Goal: Task Accomplishment & Management: Complete application form

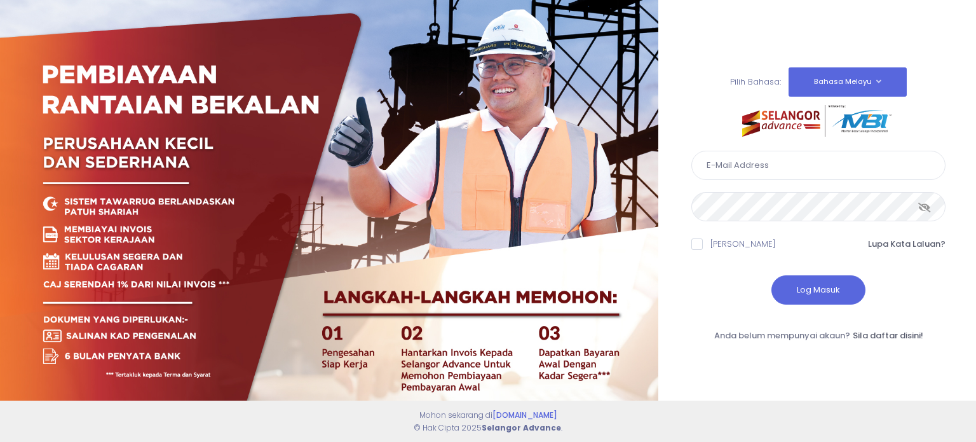
click at [796, 175] on input "text" at bounding box center [818, 165] width 254 height 29
type input "ahmad.rizal@kdebwm.com"
click at [812, 276] on button "Log Masuk" at bounding box center [819, 289] width 94 height 29
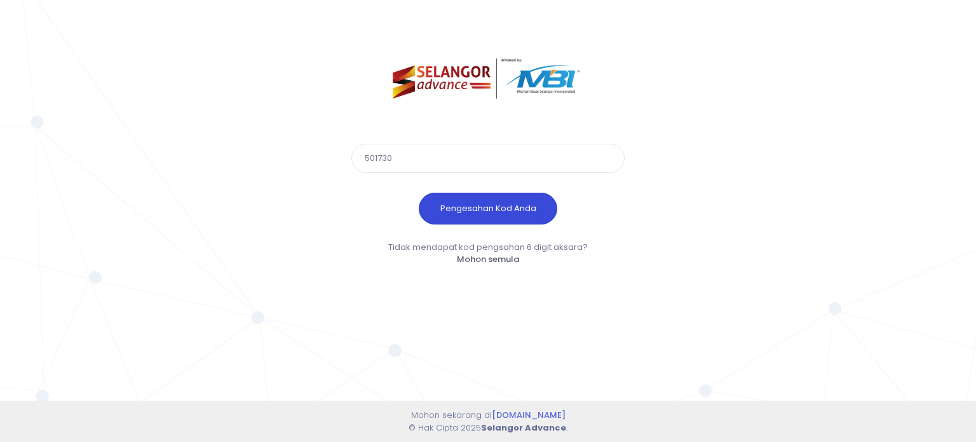
type input "501730"
click at [514, 212] on button "Pengesahan Kod Anda" at bounding box center [488, 209] width 139 height 32
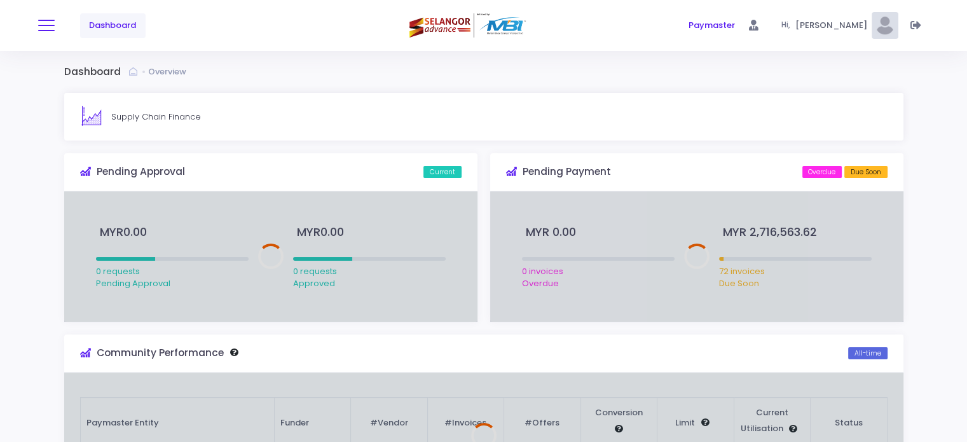
click at [46, 24] on button at bounding box center [46, 25] width 17 height 17
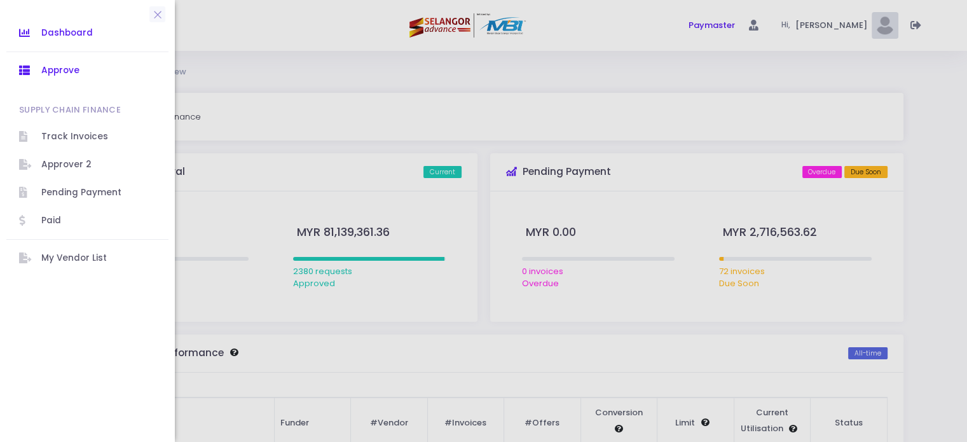
click at [72, 74] on span "Approve" at bounding box center [98, 70] width 114 height 17
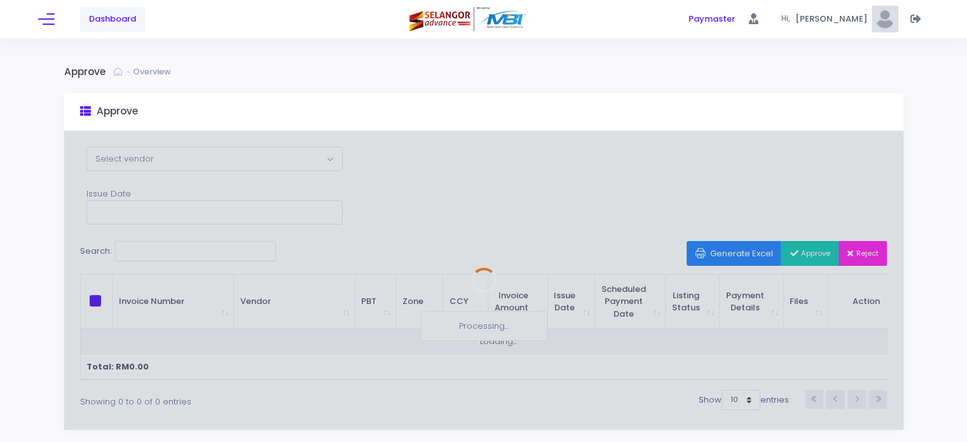
scroll to position [57, 0]
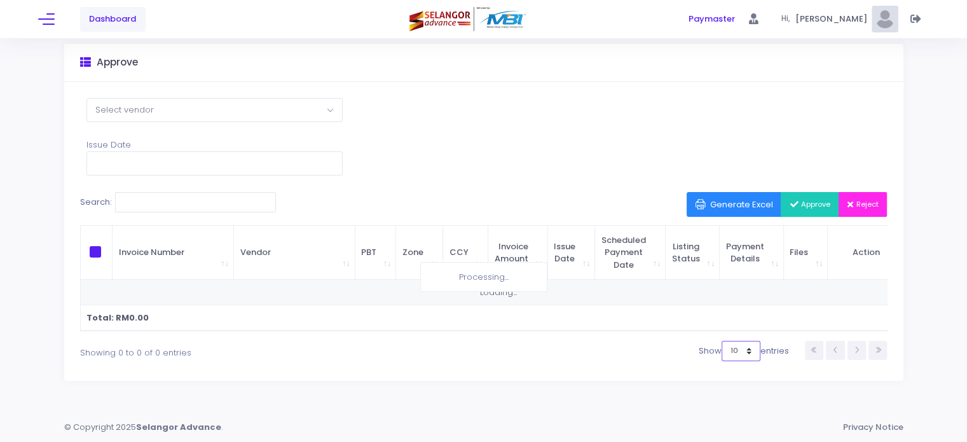
click at [750, 355] on select "10 25 50 100" at bounding box center [740, 351] width 39 height 20
click at [721, 341] on select "10 25 50 100" at bounding box center [740, 351] width 39 height 20
click at [732, 343] on select "10 25 50 100" at bounding box center [740, 351] width 39 height 20
select select "100"
click at [721, 341] on select "10 25 50 100" at bounding box center [740, 351] width 39 height 20
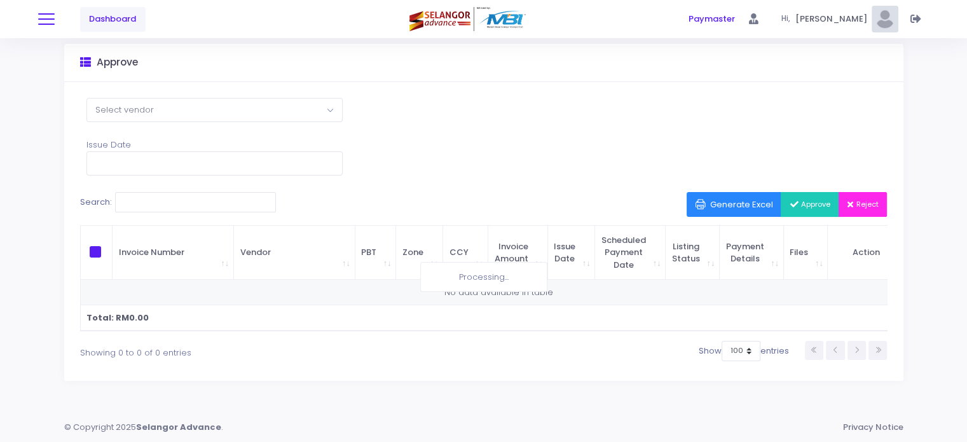
click at [51, 20] on button at bounding box center [46, 19] width 17 height 17
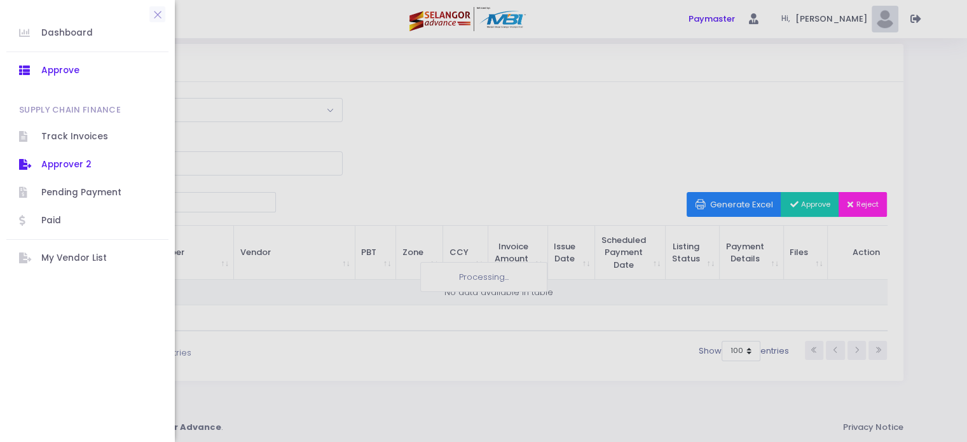
click at [43, 157] on span "Approver 2" at bounding box center [98, 164] width 114 height 17
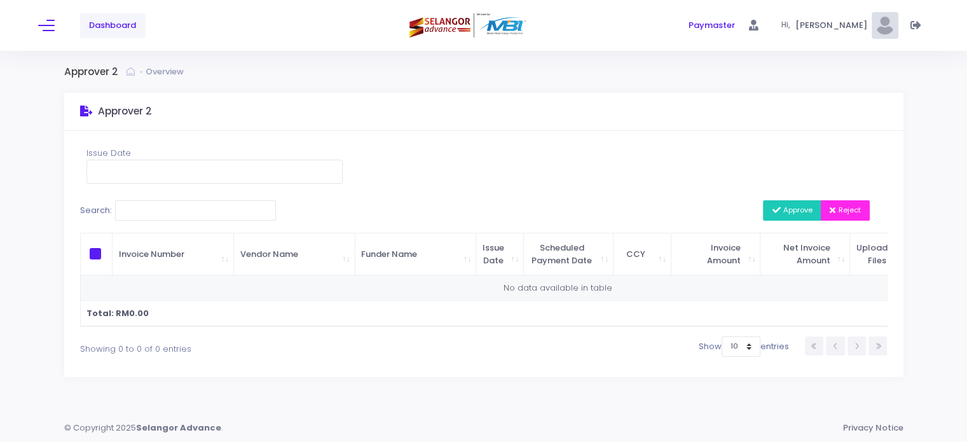
click at [56, 22] on div "Dashboard" at bounding box center [186, 25] width 297 height 51
click at [41, 18] on button at bounding box center [46, 25] width 17 height 17
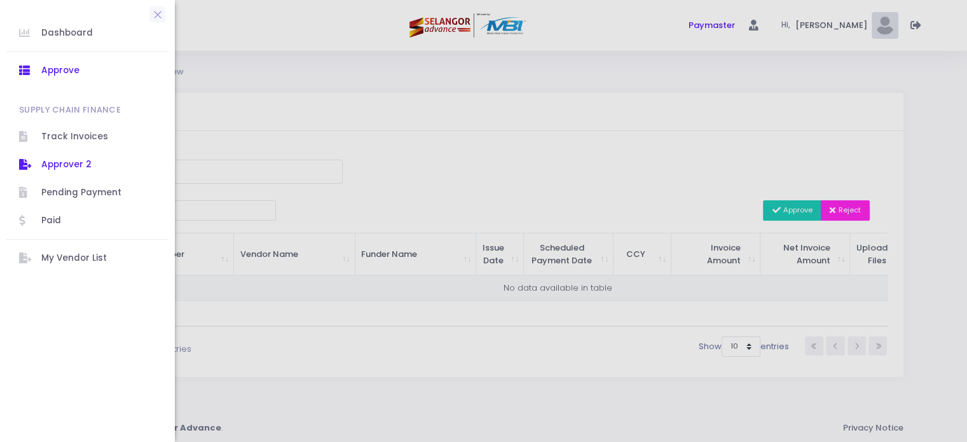
click at [71, 75] on span "Approve" at bounding box center [98, 70] width 114 height 17
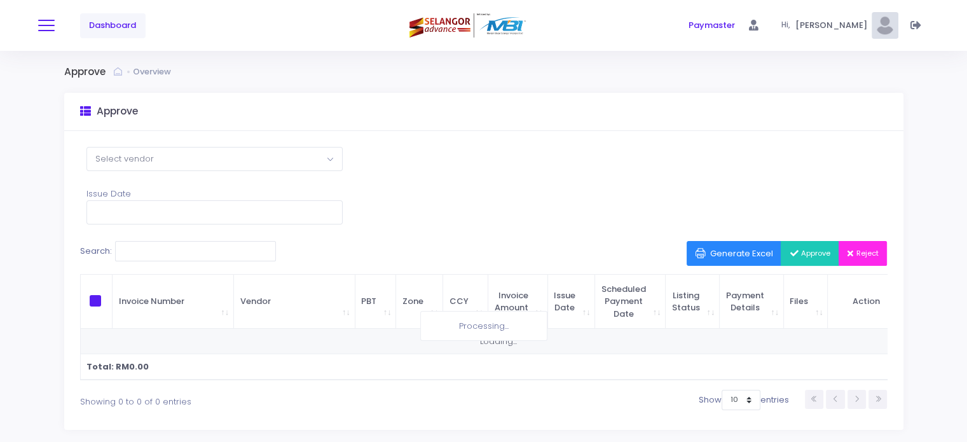
click at [38, 22] on button at bounding box center [46, 25] width 17 height 17
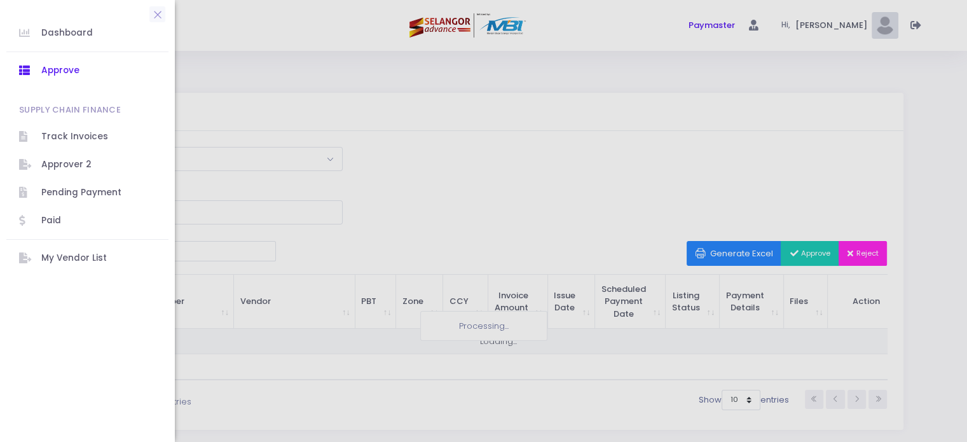
click at [71, 76] on span "Approve" at bounding box center [98, 70] width 114 height 17
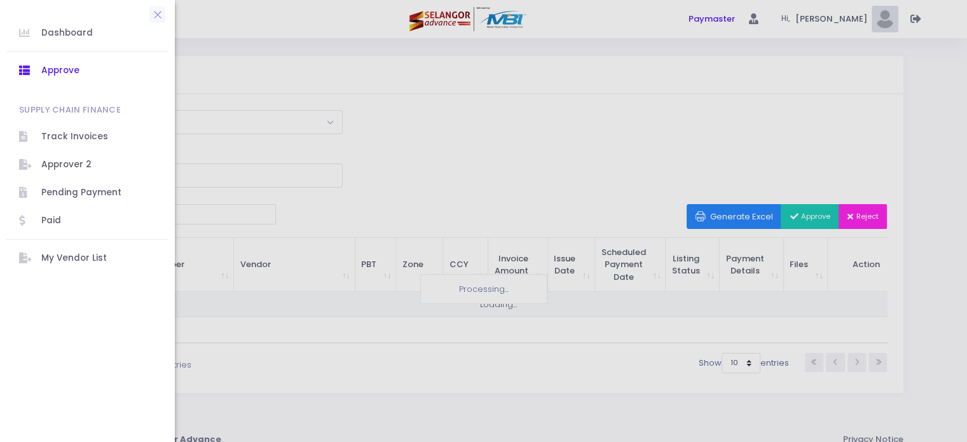
scroll to position [57, 0]
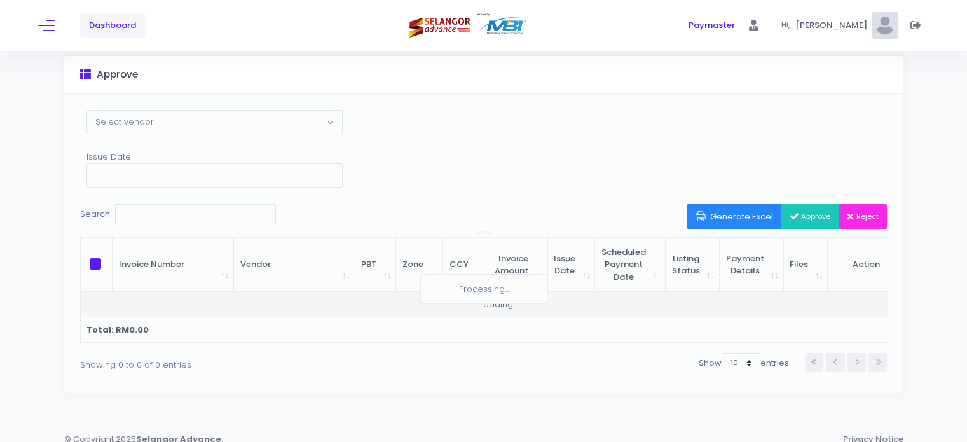
scroll to position [57, 0]
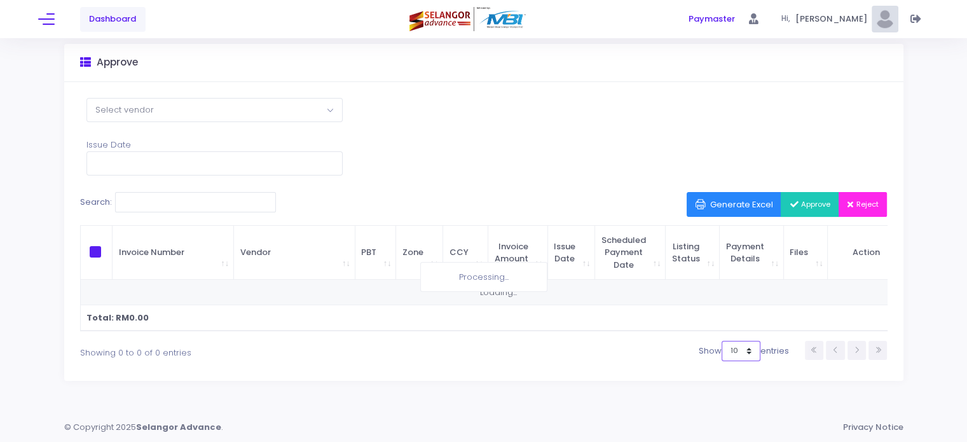
click at [744, 349] on select "10 25 50 100" at bounding box center [740, 351] width 39 height 20
select select "100"
click at [721, 341] on select "10 25 50 100" at bounding box center [740, 351] width 39 height 20
click at [51, 19] on span at bounding box center [46, 18] width 17 height 1
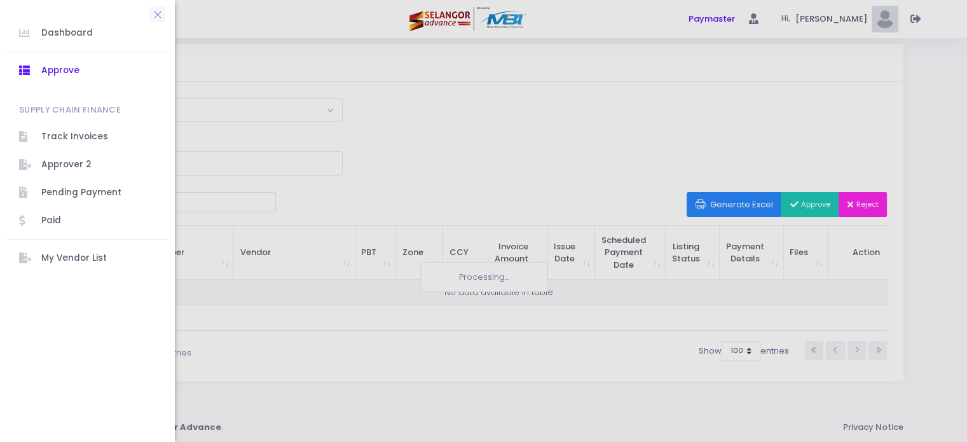
click at [56, 71] on span "Approve" at bounding box center [98, 70] width 114 height 17
click at [22, 70] on icon at bounding box center [30, 70] width 22 height 17
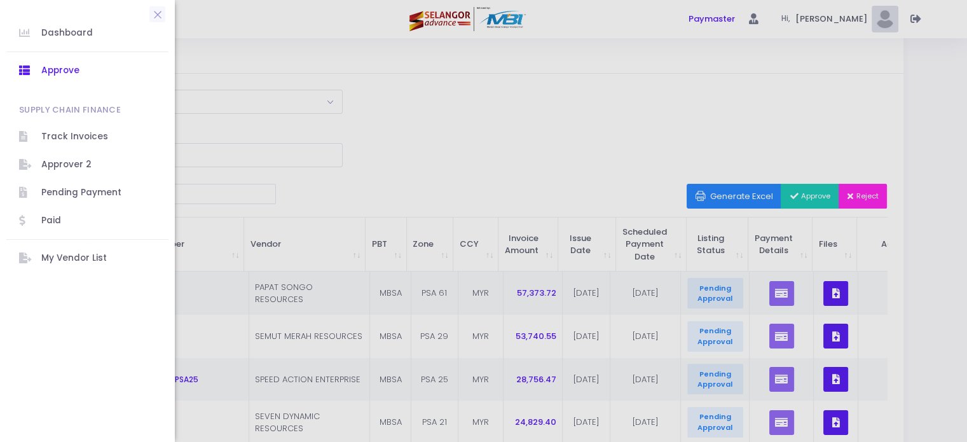
click at [385, 153] on div at bounding box center [483, 221] width 967 height 442
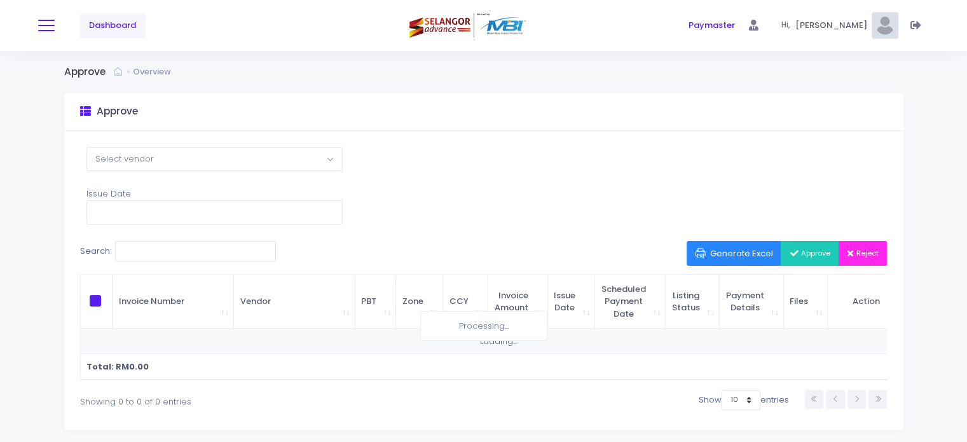
click at [40, 22] on button at bounding box center [46, 25] width 17 height 17
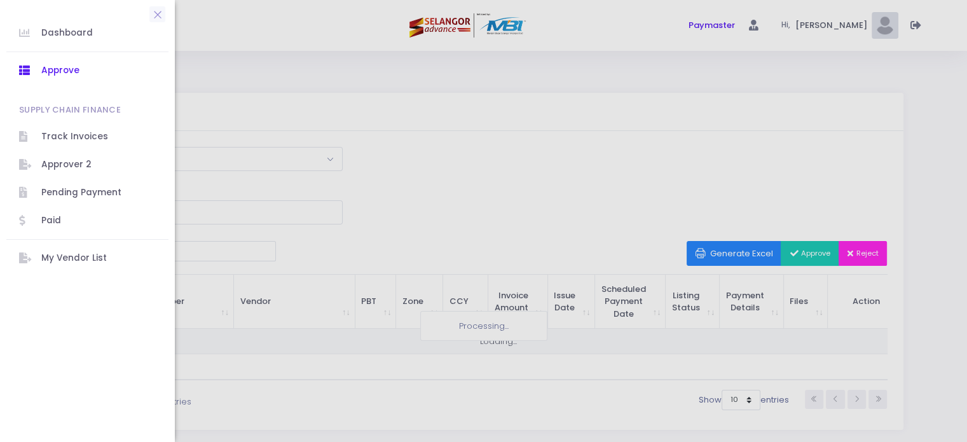
click at [375, 200] on div at bounding box center [483, 221] width 967 height 442
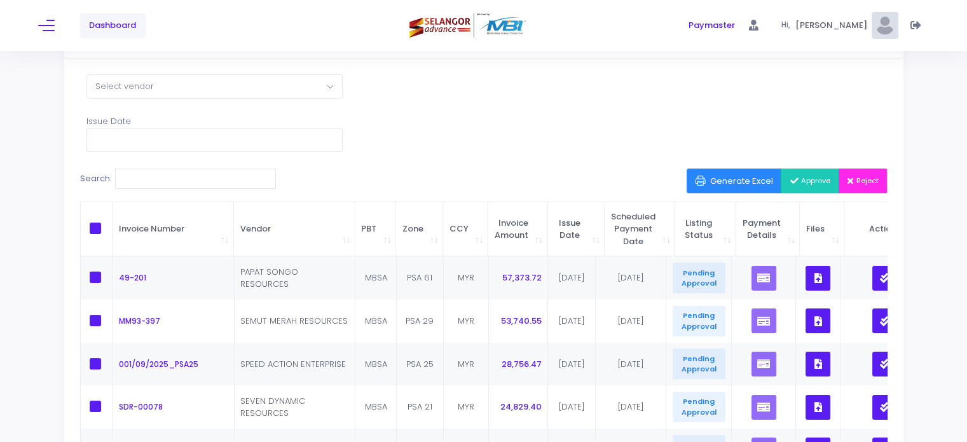
scroll to position [191, 0]
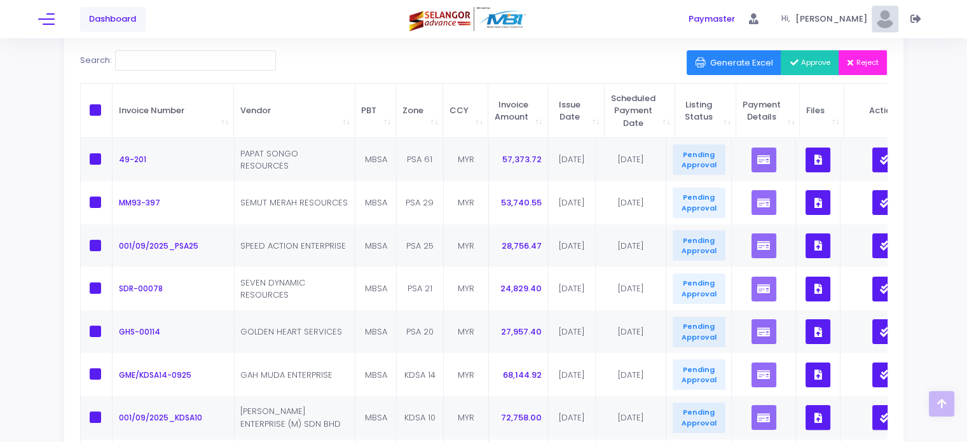
click at [93, 108] on span at bounding box center [95, 109] width 11 height 11
click at [109, 108] on input "checkbox" at bounding box center [113, 108] width 8 height 8
checkbox input "true"
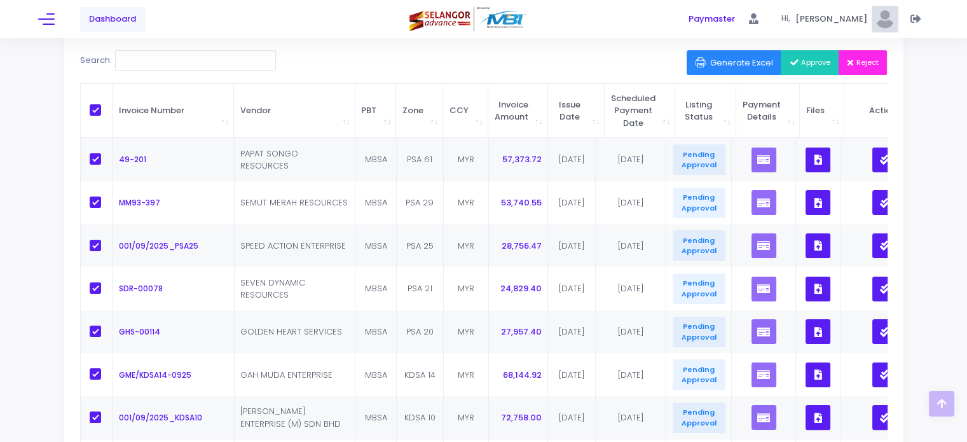
checkbox input "true"
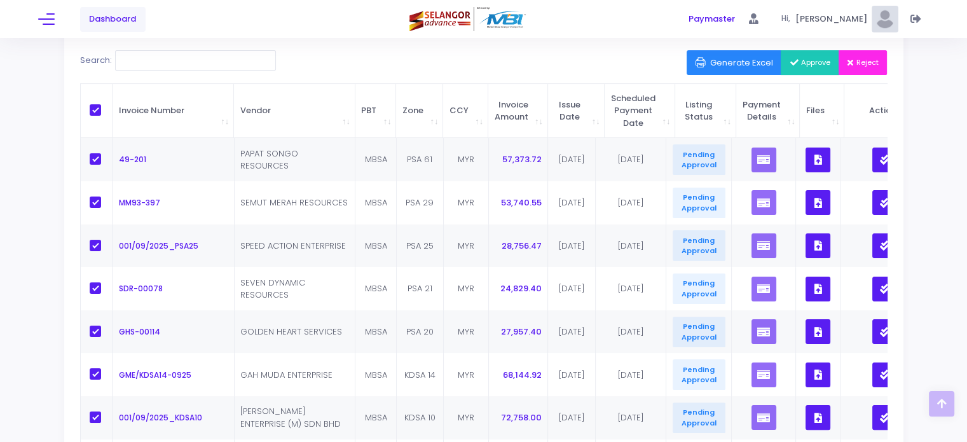
checkbox input "true"
click at [793, 63] on icon "button" at bounding box center [794, 63] width 11 height 0
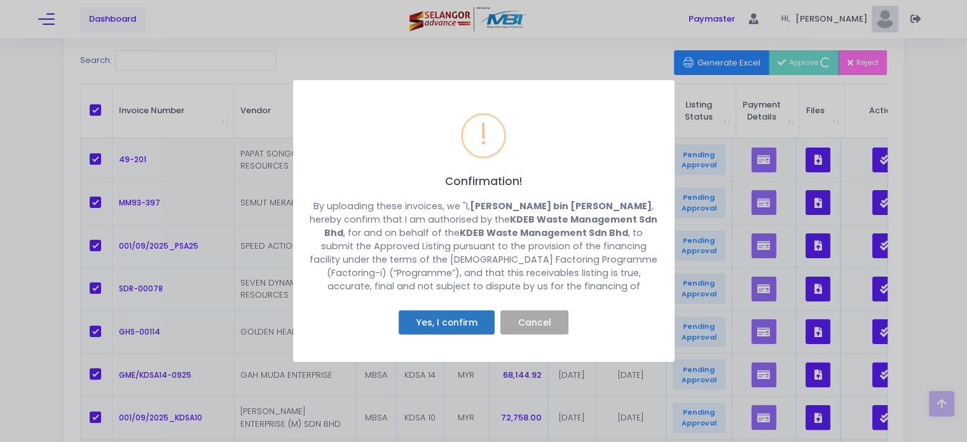
click at [457, 315] on button "Yes, I confirm" at bounding box center [446, 322] width 96 height 24
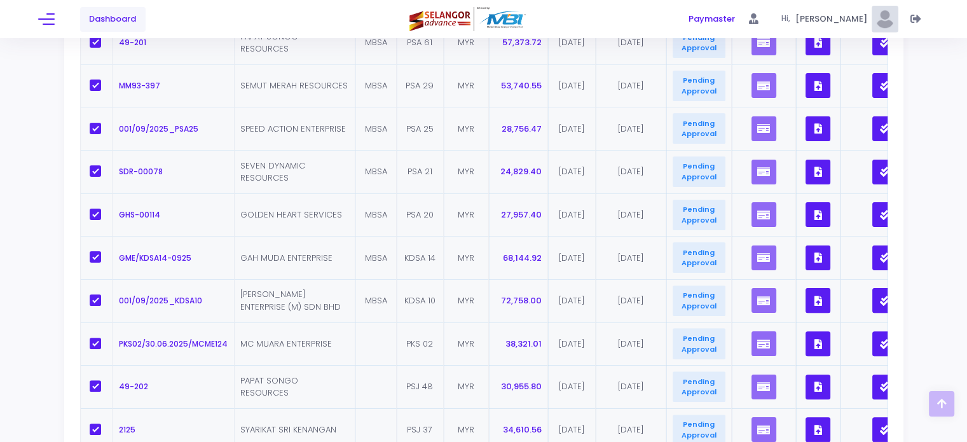
scroll to position [460, 0]
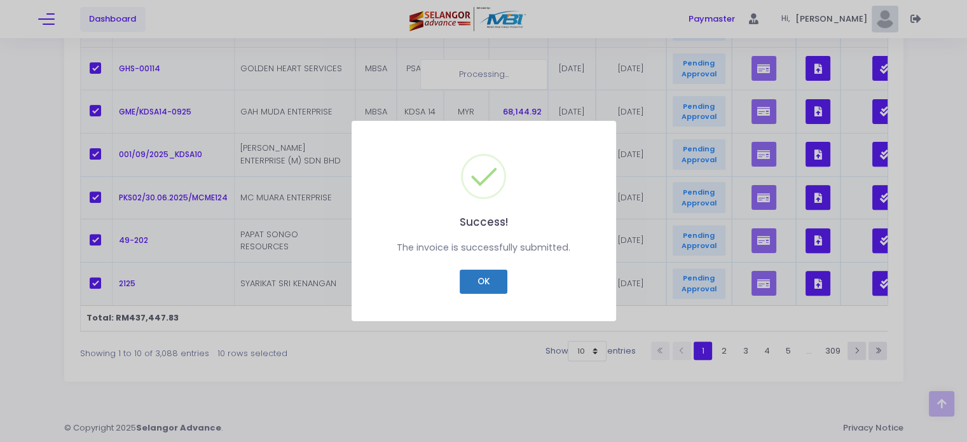
drag, startPoint x: 483, startPoint y: 278, endPoint x: 496, endPoint y: 276, distance: 12.9
click at [483, 279] on button "OK" at bounding box center [484, 281] width 48 height 24
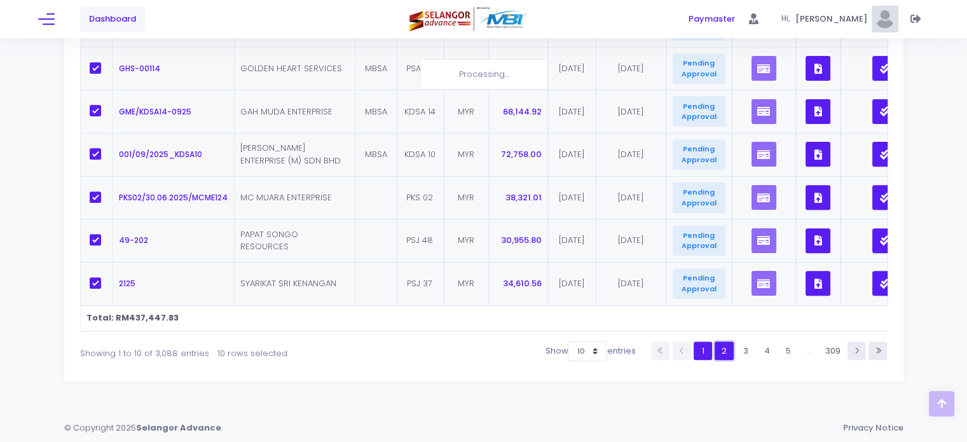
click at [728, 353] on link "2" at bounding box center [723, 350] width 18 height 18
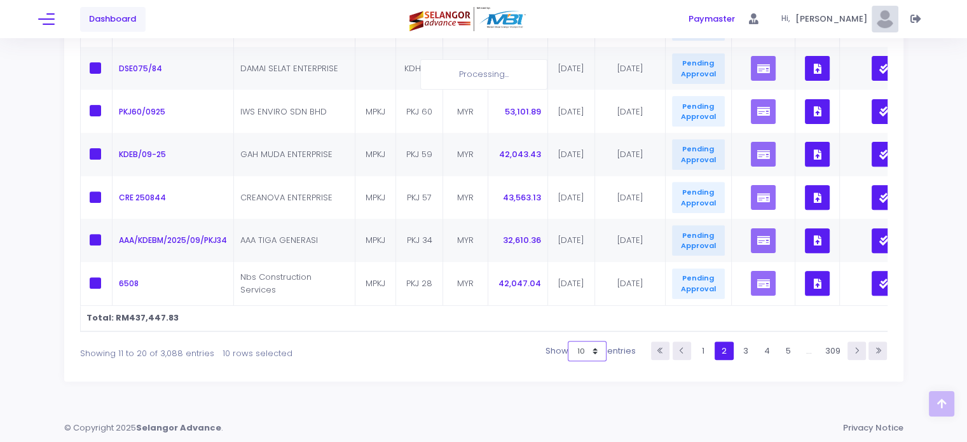
click at [596, 354] on select "10 25 50 100" at bounding box center [587, 351] width 39 height 20
select select "25"
click at [569, 361] on select "10 25 50 100" at bounding box center [587, 351] width 39 height 20
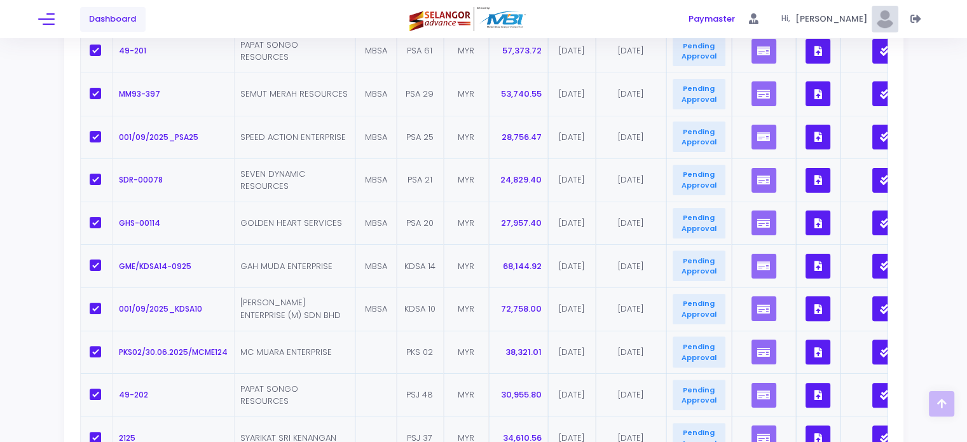
scroll to position [142, 0]
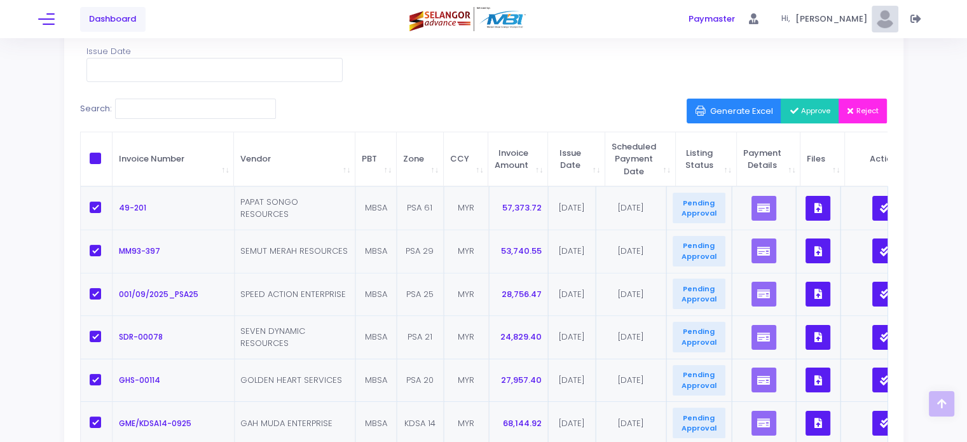
click at [99, 160] on span at bounding box center [95, 158] width 11 height 11
click at [109, 160] on input "checkbox" at bounding box center [113, 157] width 8 height 8
checkbox input "true"
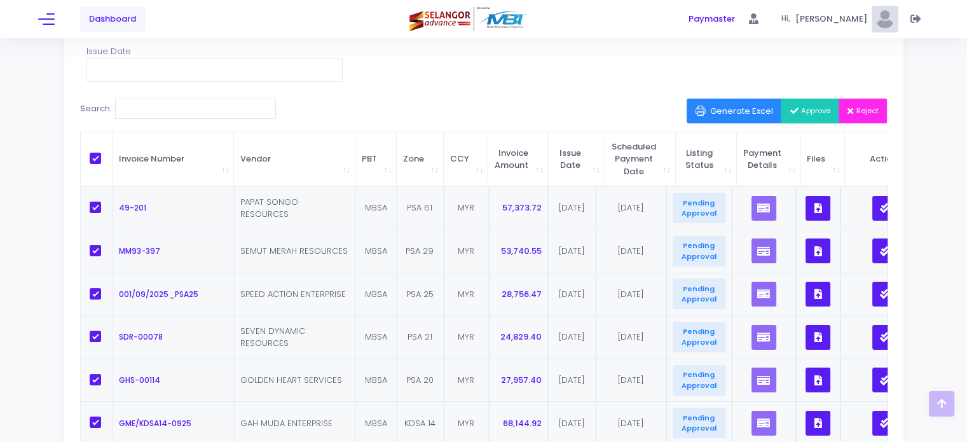
checkbox input "true"
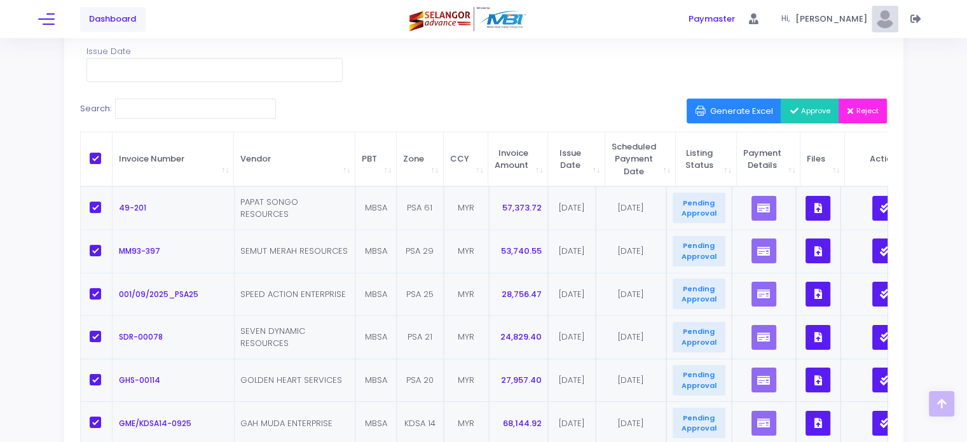
checkbox input "true"
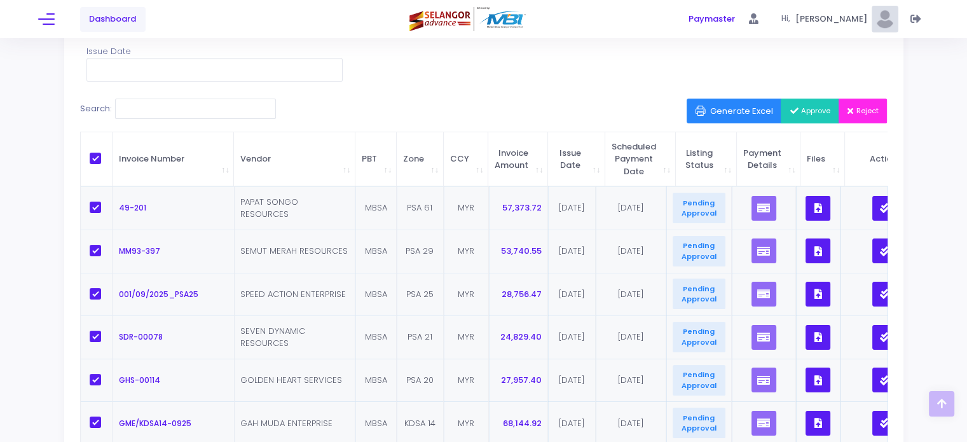
checkbox input "true"
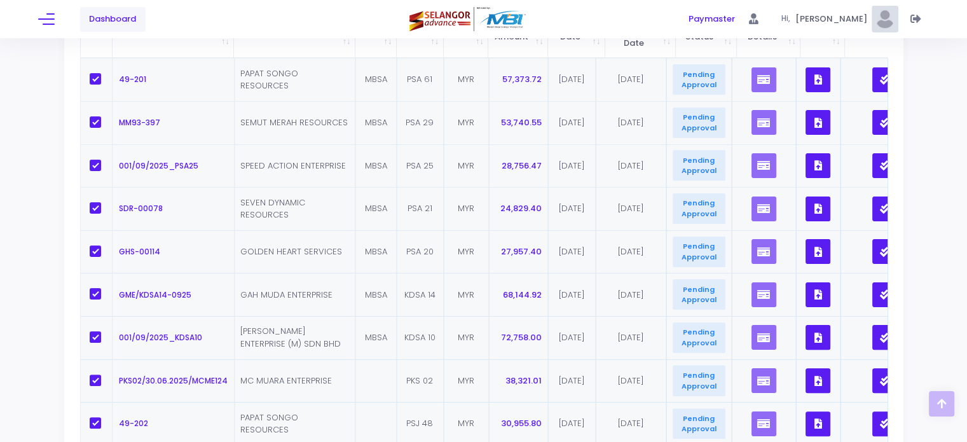
scroll to position [0, 0]
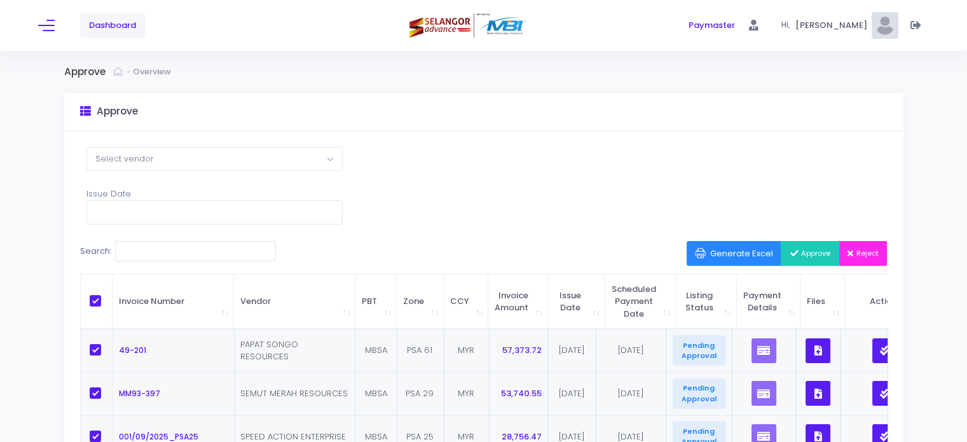
click at [815, 254] on span "Approve" at bounding box center [809, 253] width 41 height 10
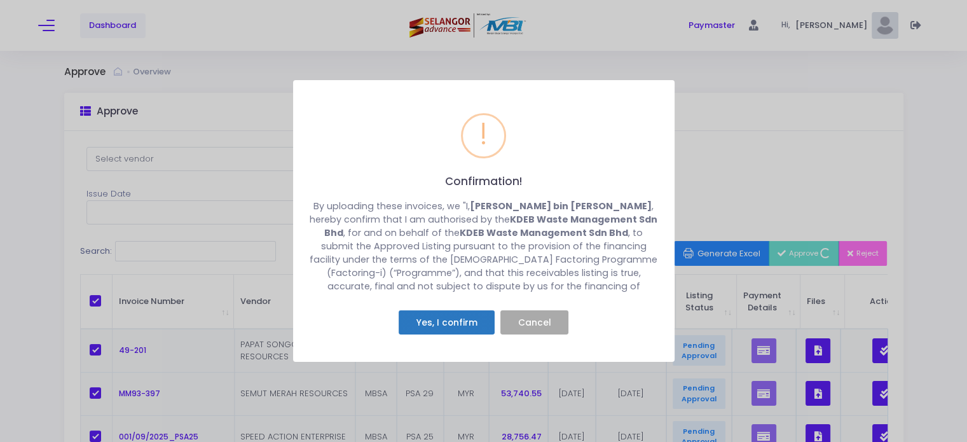
click at [465, 318] on button "Yes, I confirm" at bounding box center [446, 322] width 96 height 24
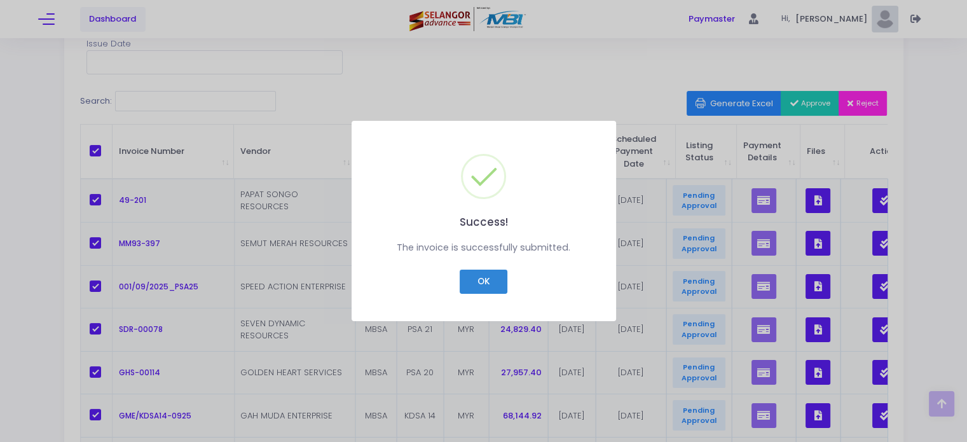
scroll to position [254, 0]
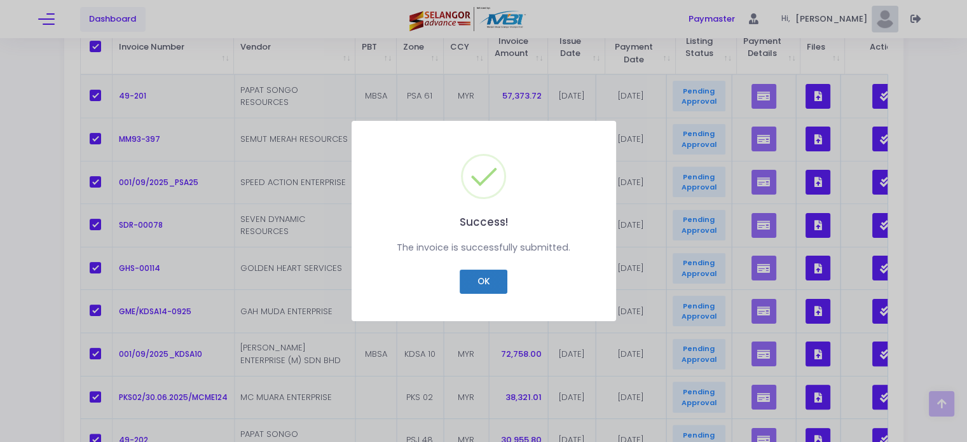
click at [491, 287] on button "OK" at bounding box center [484, 281] width 48 height 24
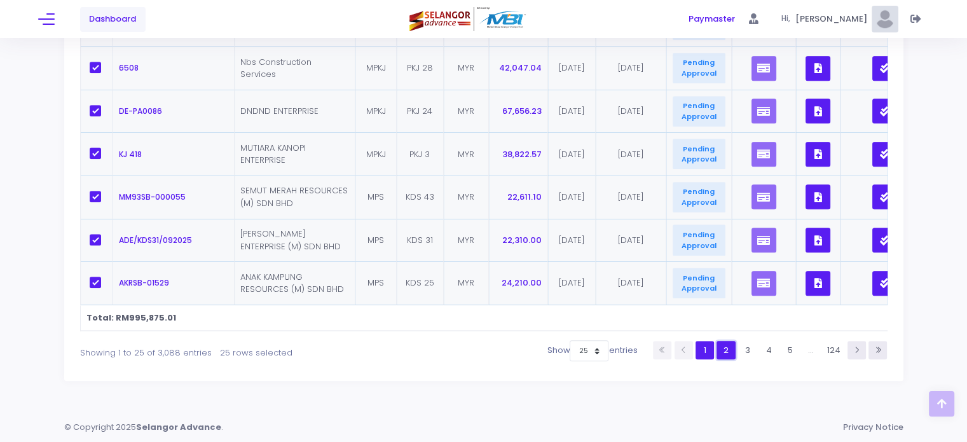
click at [726, 346] on link "2" at bounding box center [725, 350] width 18 height 18
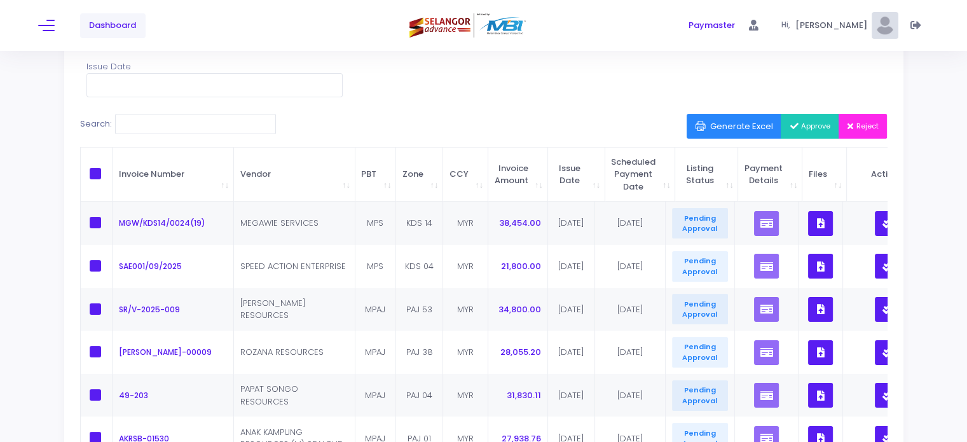
scroll to position [0, 0]
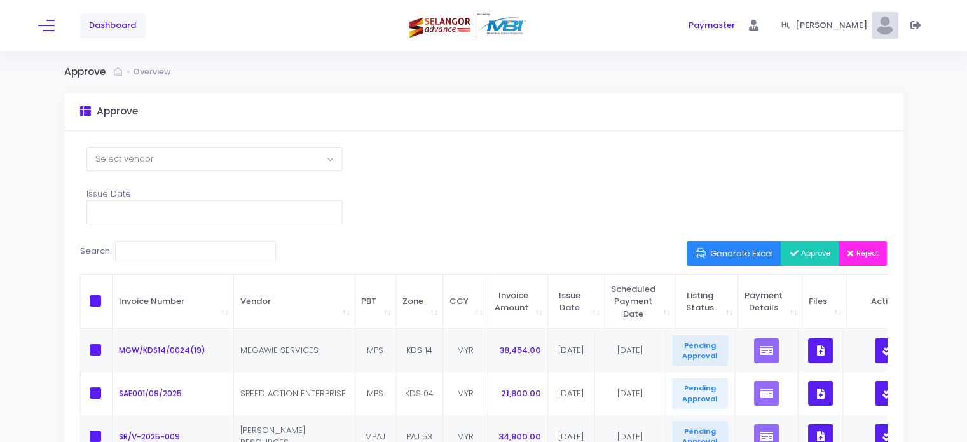
click at [91, 299] on span at bounding box center [95, 300] width 11 height 11
click at [109, 299] on input "checkbox" at bounding box center [113, 299] width 8 height 8
checkbox input "true"
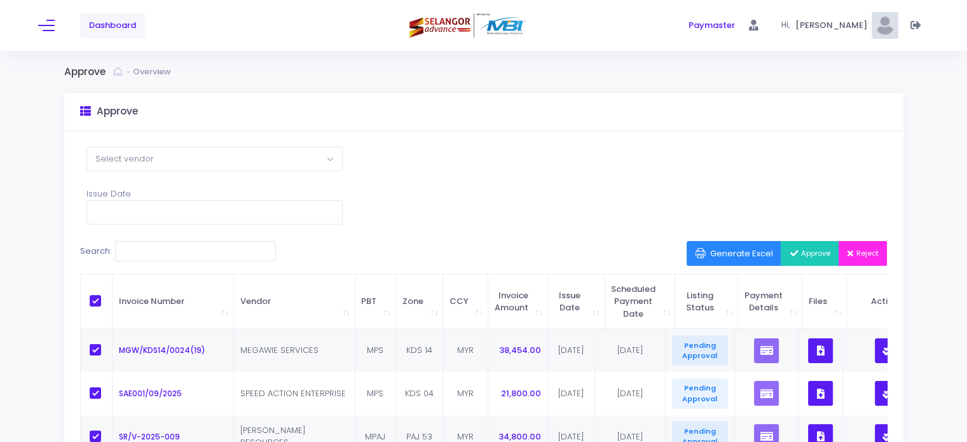
checkbox input "true"
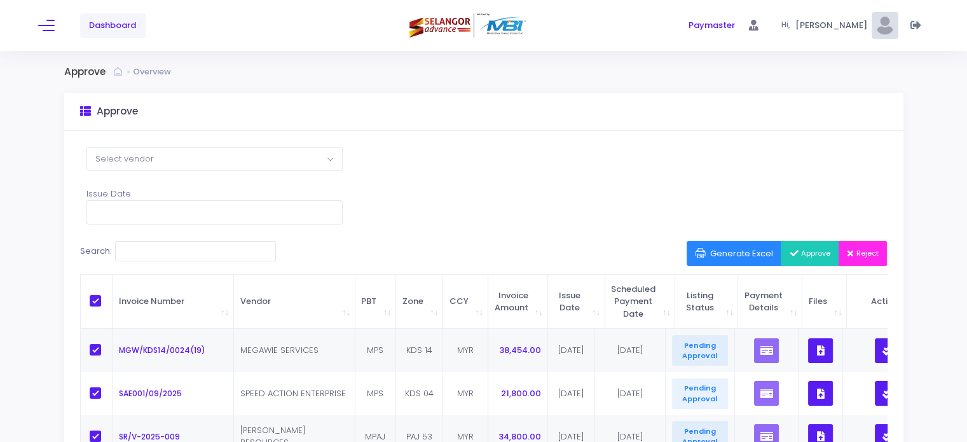
checkbox input "true"
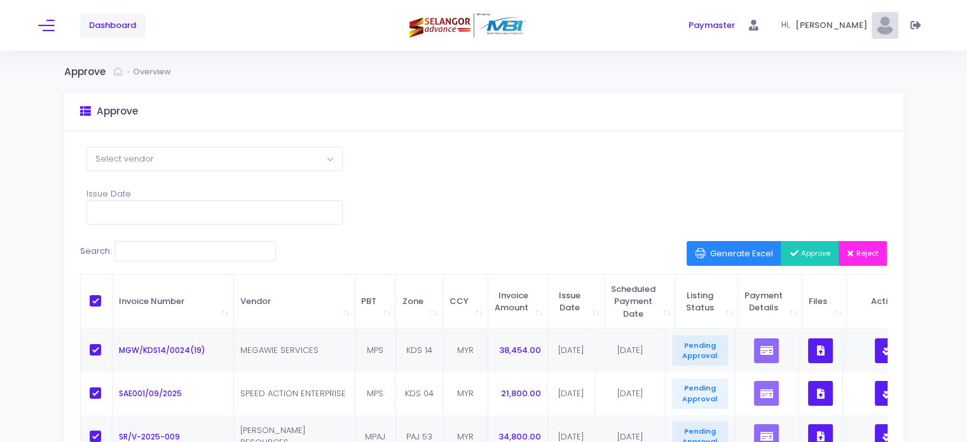
checkbox input "true"
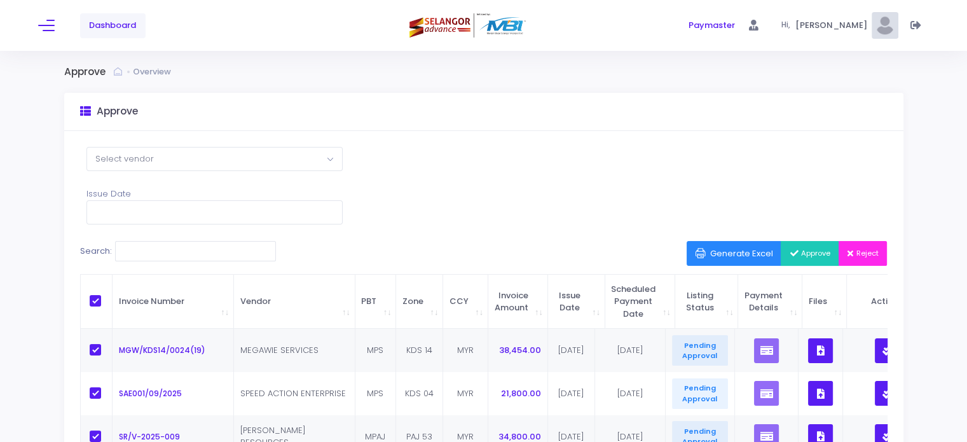
checkbox input "true"
click at [793, 247] on button "Approve" at bounding box center [809, 253] width 58 height 24
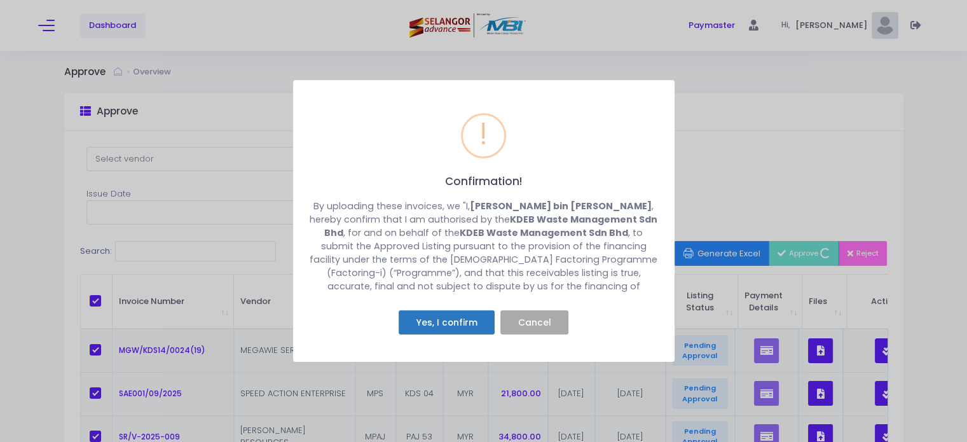
click at [464, 319] on button "Yes, I confirm" at bounding box center [446, 322] width 96 height 24
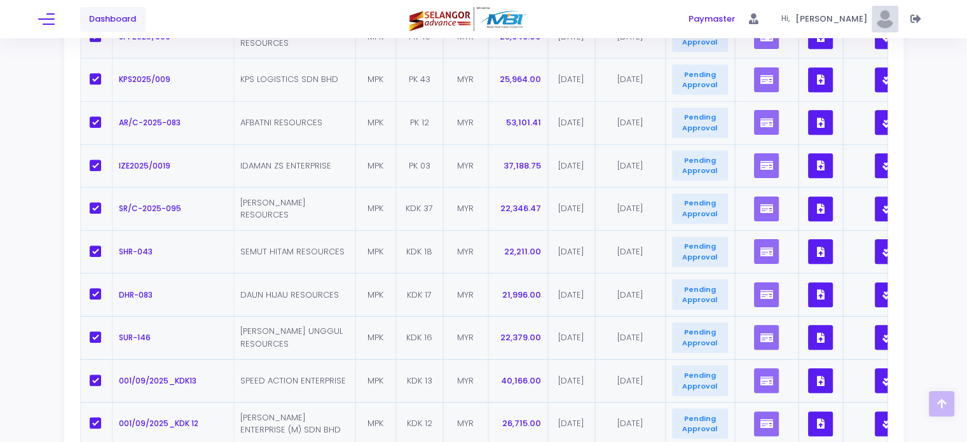
scroll to position [381, 0]
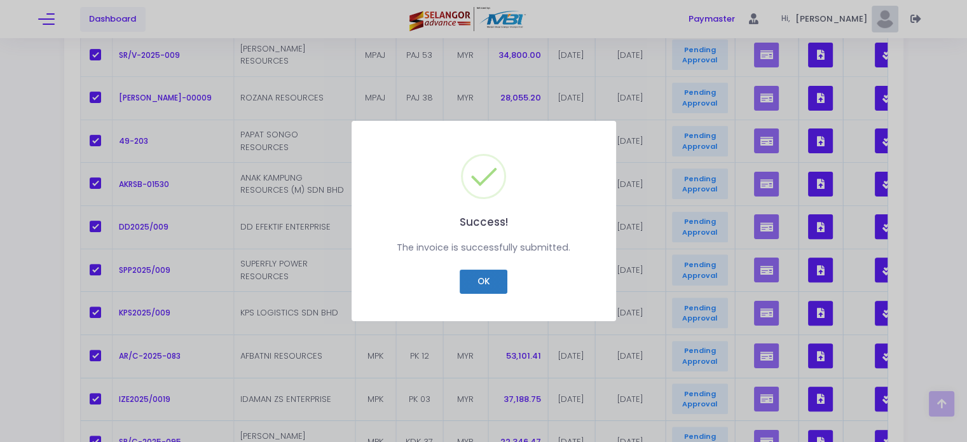
click at [480, 287] on button "OK" at bounding box center [484, 281] width 48 height 24
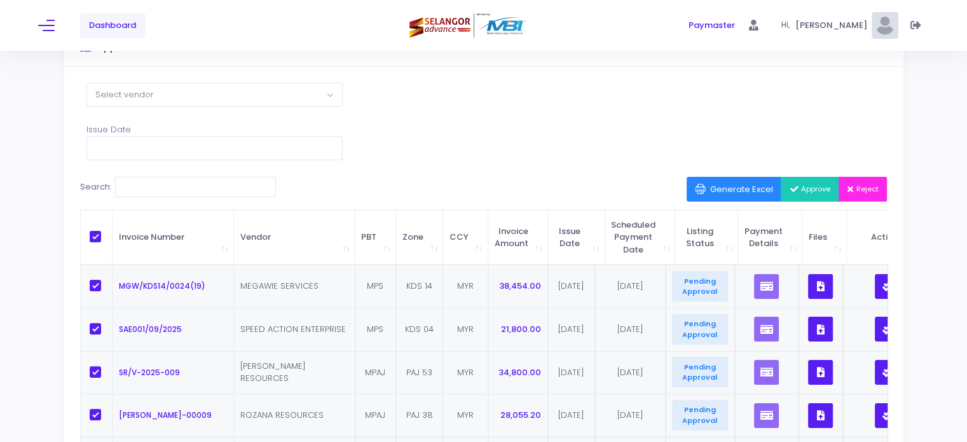
scroll to position [0, 0]
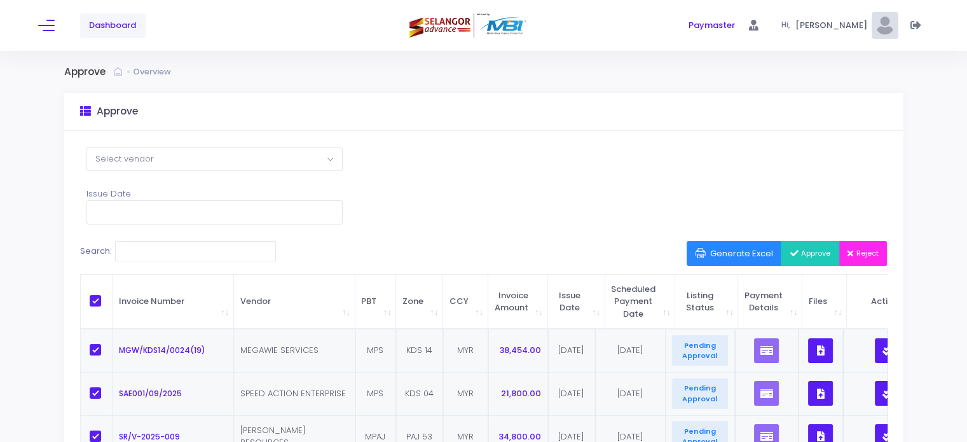
click at [803, 250] on span "Approve" at bounding box center [809, 253] width 41 height 10
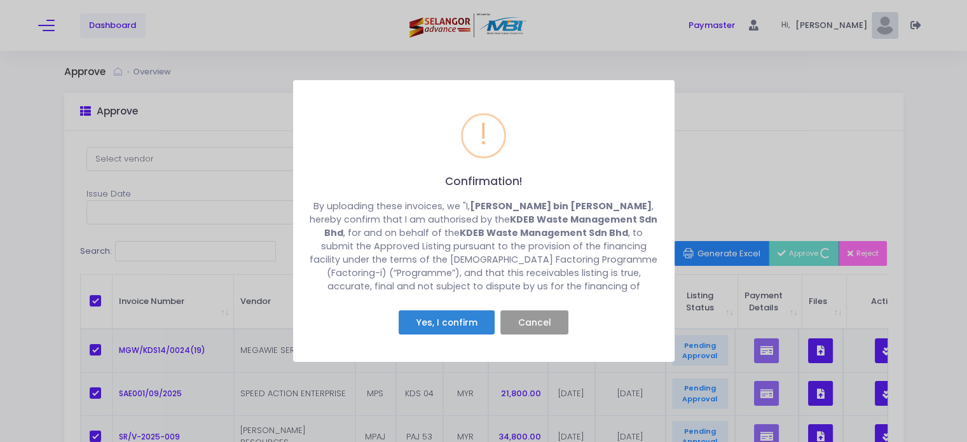
click at [530, 315] on button "Cancel" at bounding box center [534, 322] width 68 height 24
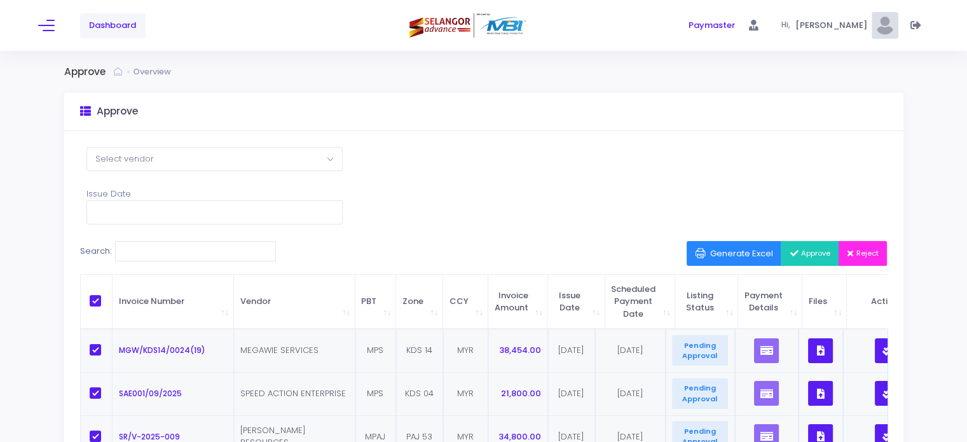
click at [92, 116] on span at bounding box center [88, 112] width 17 height 16
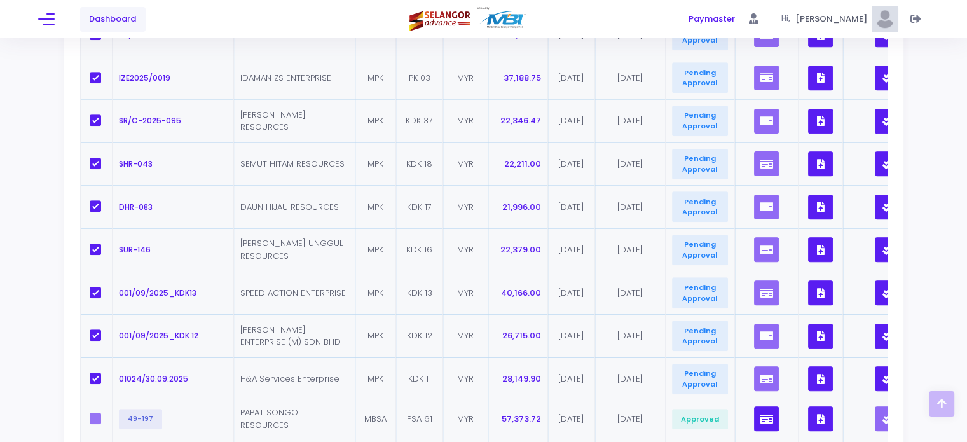
scroll to position [1063, 0]
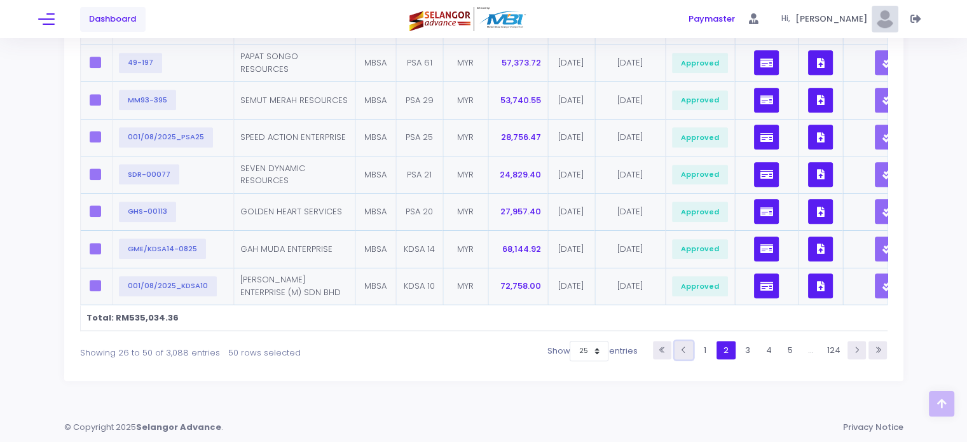
click at [683, 348] on icon at bounding box center [683, 350] width 8 height 8
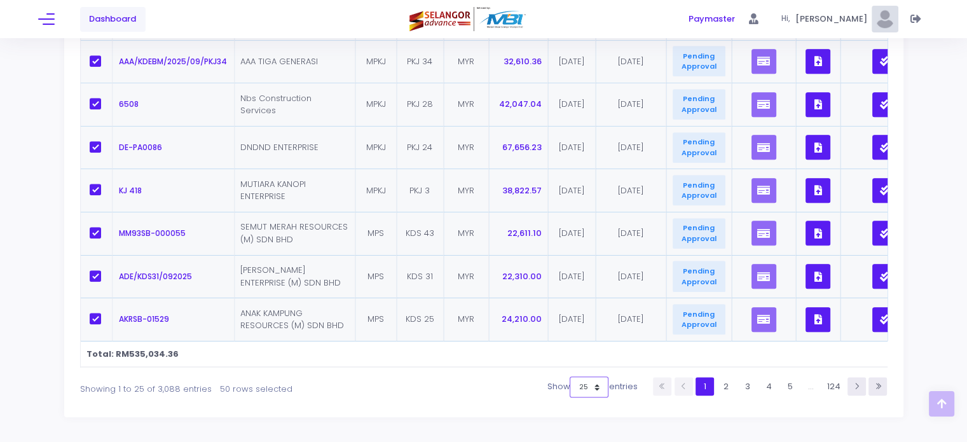
click at [583, 391] on select "10 25 50 100" at bounding box center [588, 386] width 39 height 20
select select "50"
click at [572, 397] on select "10 25 50 100" at bounding box center [588, 386] width 39 height 20
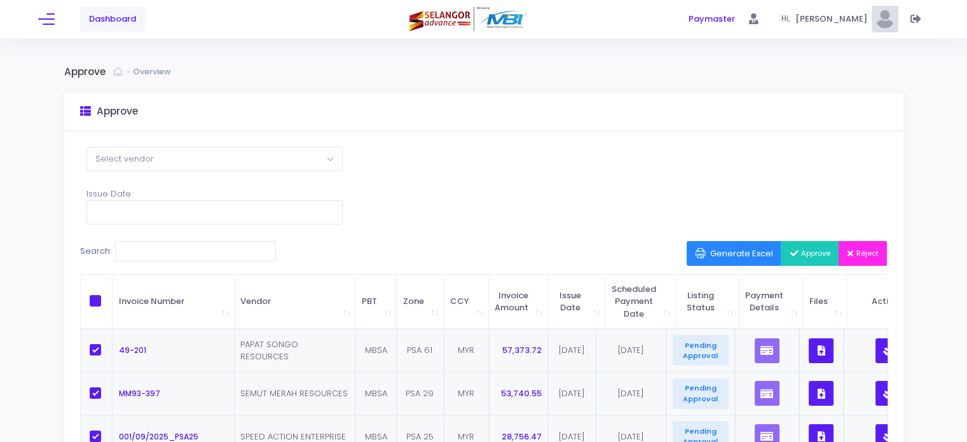
scroll to position [0, 0]
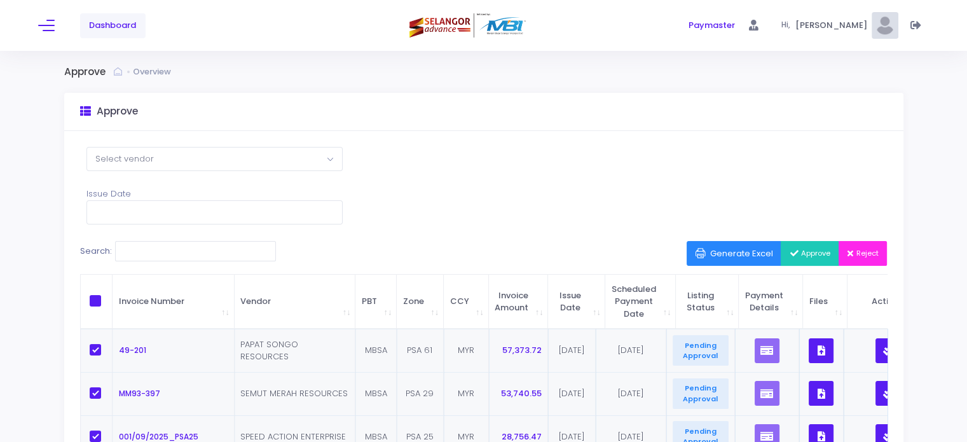
click at [99, 301] on span at bounding box center [95, 300] width 11 height 11
click at [109, 301] on input "checkbox" at bounding box center [113, 299] width 8 height 8
checkbox input "true"
click at [808, 242] on button "Approve" at bounding box center [809, 253] width 58 height 24
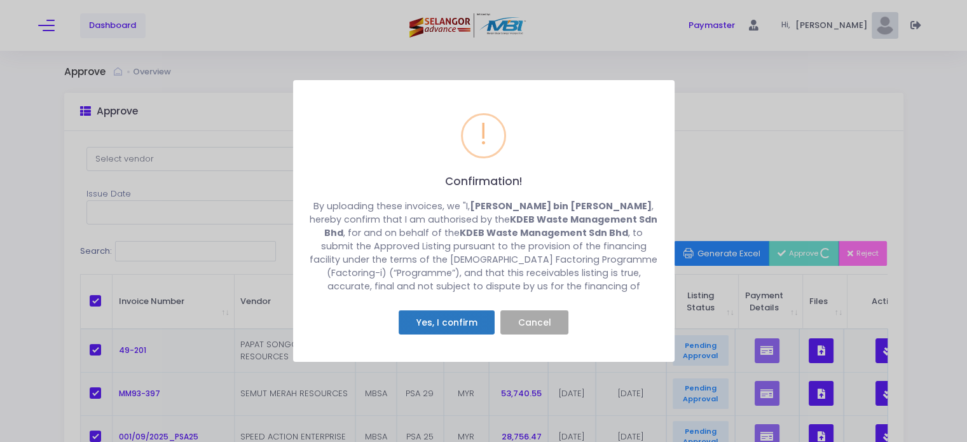
click at [443, 322] on button "Yes, I confirm" at bounding box center [446, 322] width 96 height 24
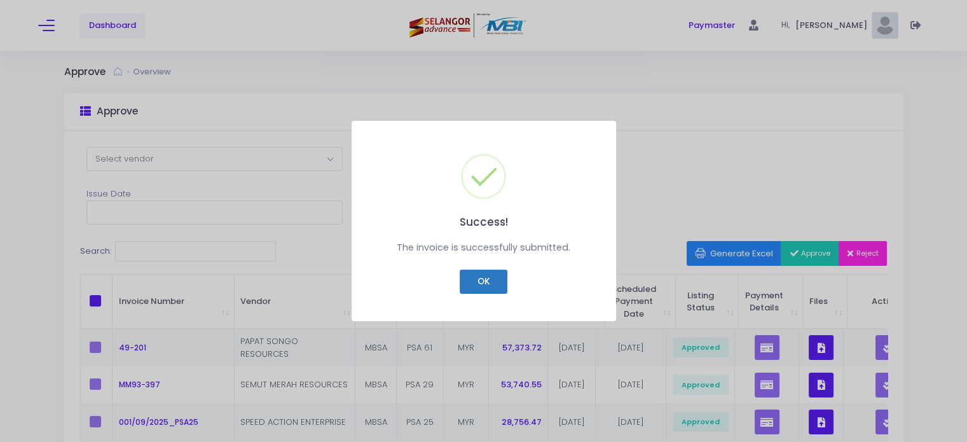
click at [494, 283] on button "OK" at bounding box center [484, 281] width 48 height 24
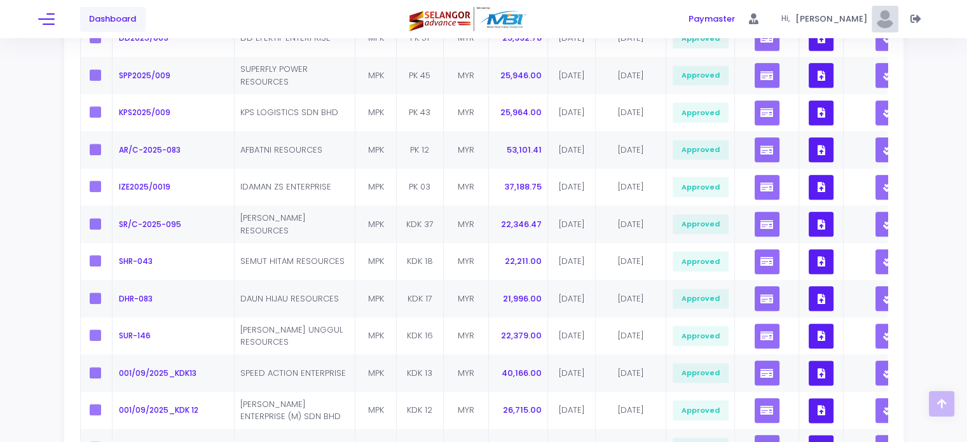
scroll to position [1891, 0]
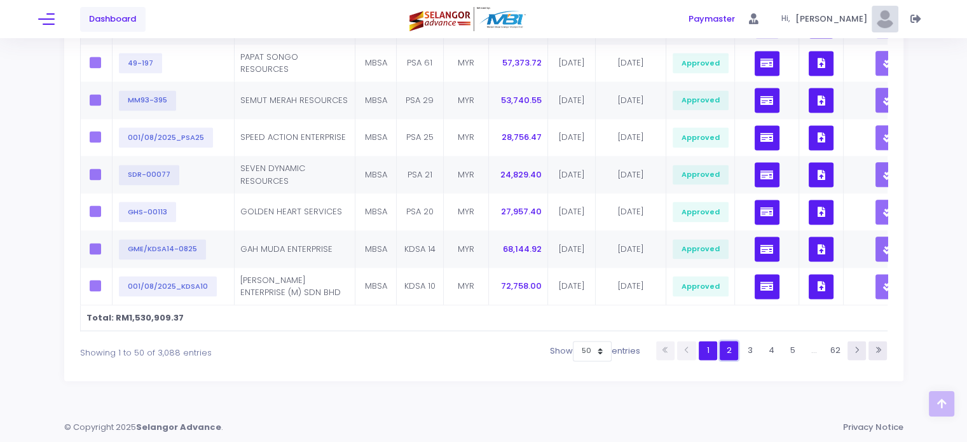
click at [722, 350] on link "2" at bounding box center [728, 350] width 18 height 18
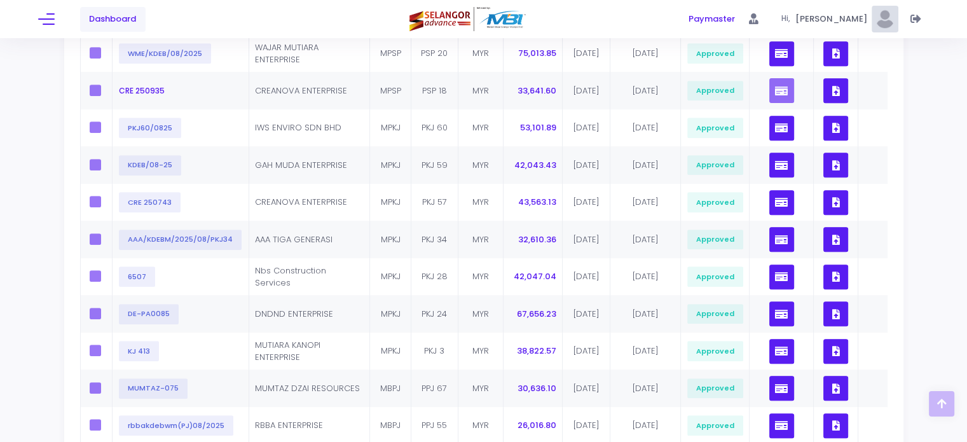
scroll to position [430, 0]
